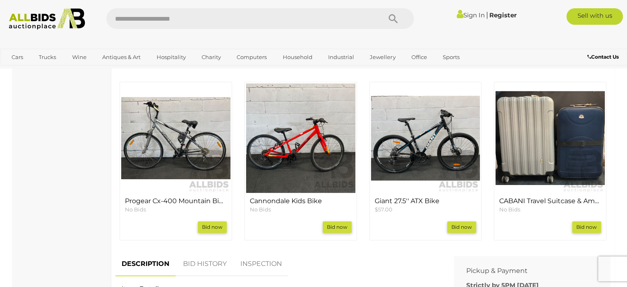
scroll to position [261, 0]
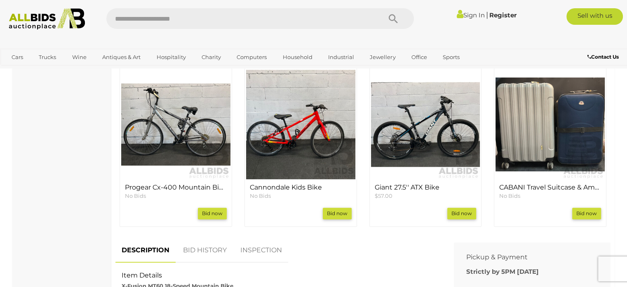
click at [287, 136] on img at bounding box center [300, 124] width 109 height 109
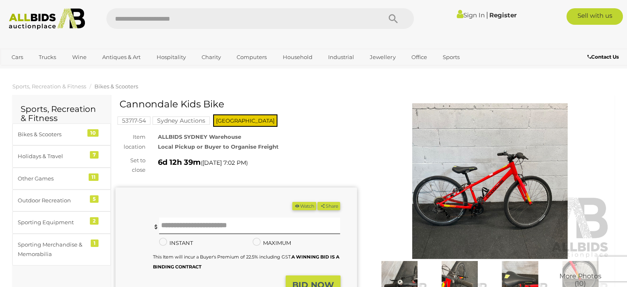
click at [510, 179] on img at bounding box center [490, 180] width 242 height 155
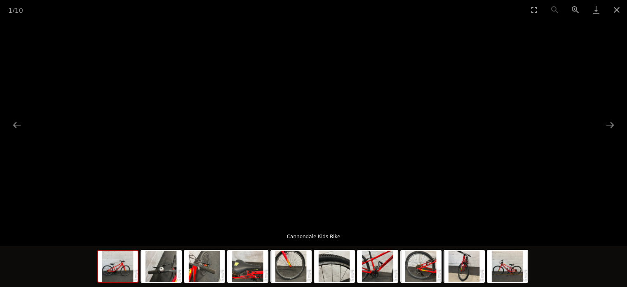
scroll to position [14, 0]
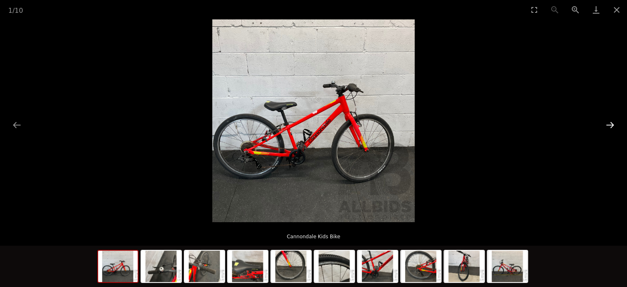
click at [613, 123] on button "Next slide" at bounding box center [609, 125] width 17 height 16
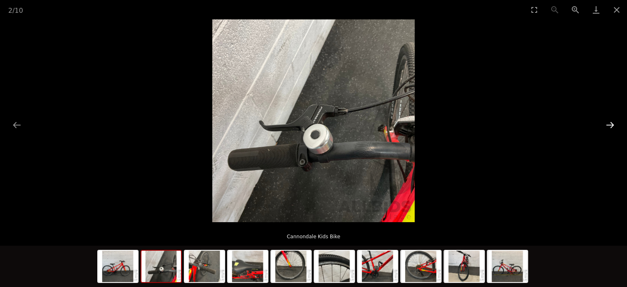
click at [613, 123] on button "Next slide" at bounding box center [609, 125] width 17 height 16
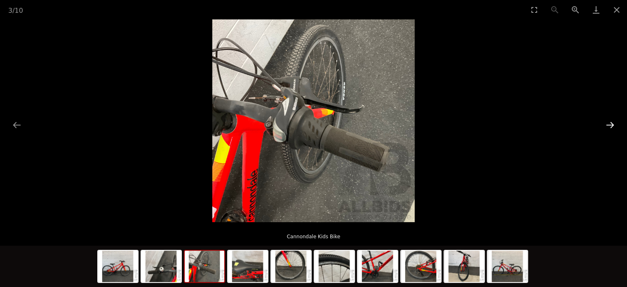
click at [613, 123] on button "Next slide" at bounding box center [609, 125] width 17 height 16
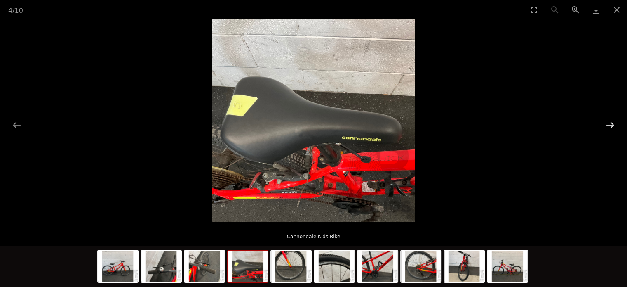
click at [611, 124] on button "Next slide" at bounding box center [609, 125] width 17 height 16
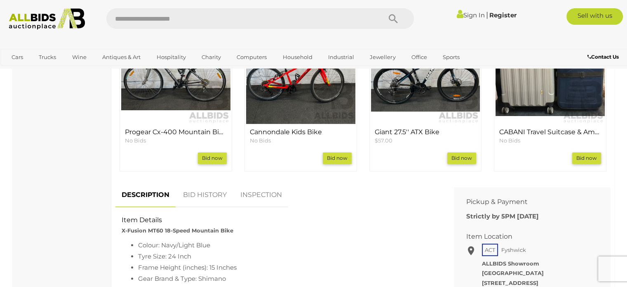
scroll to position [220, 0]
